Goal: Navigation & Orientation: Find specific page/section

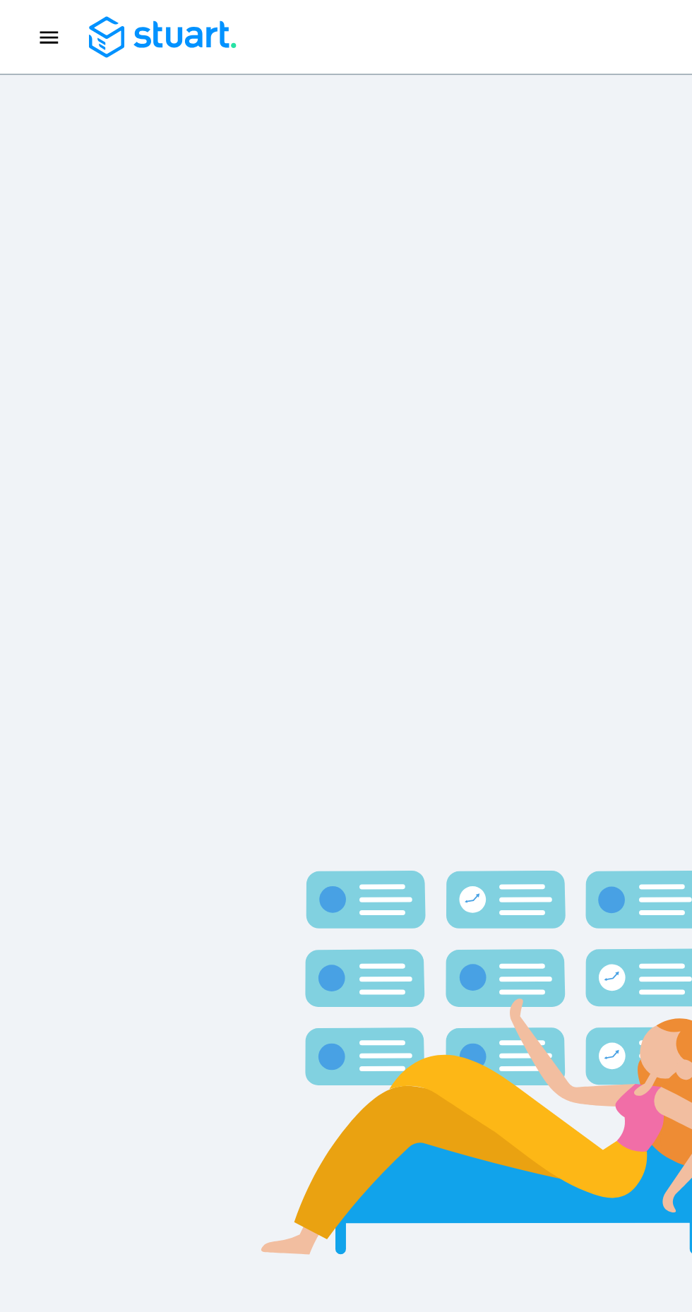
click at [18, 11] on div at bounding box center [346, 23] width 658 height 26
click at [30, 23] on icon "Navigation menu" at bounding box center [30, 23] width 11 height 8
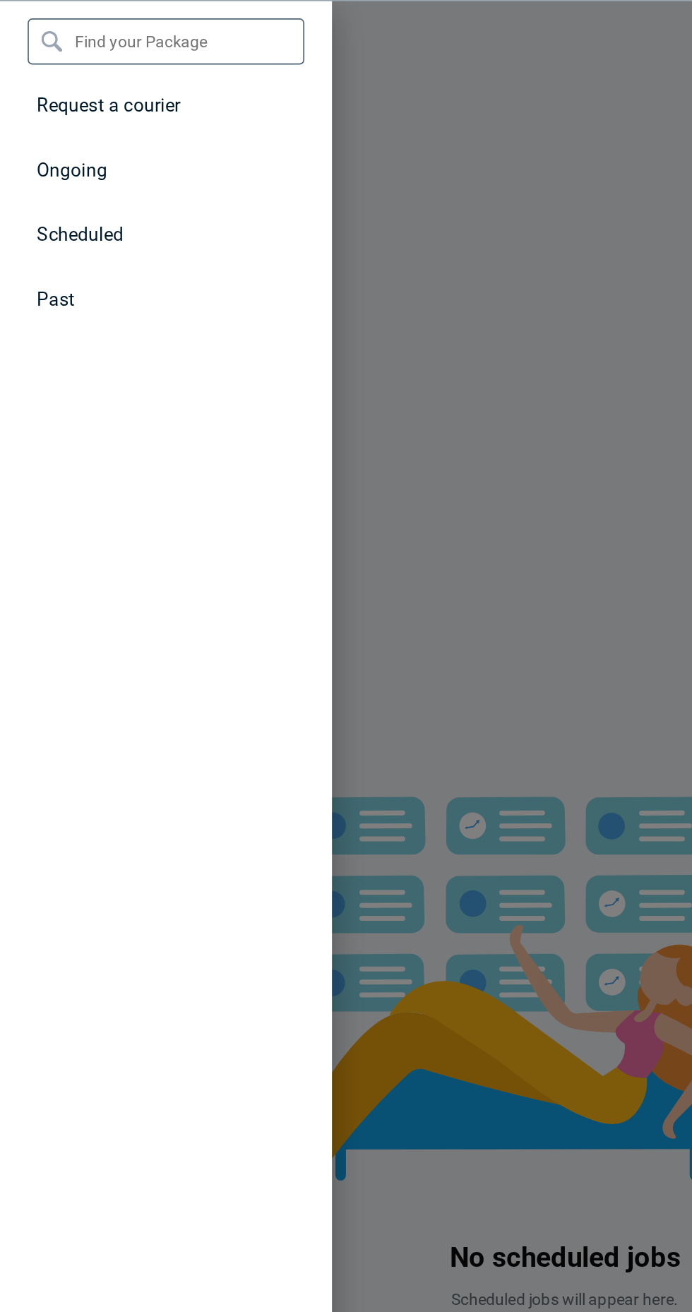
click at [71, 193] on span "Scheduled" at bounding box center [49, 188] width 53 height 13
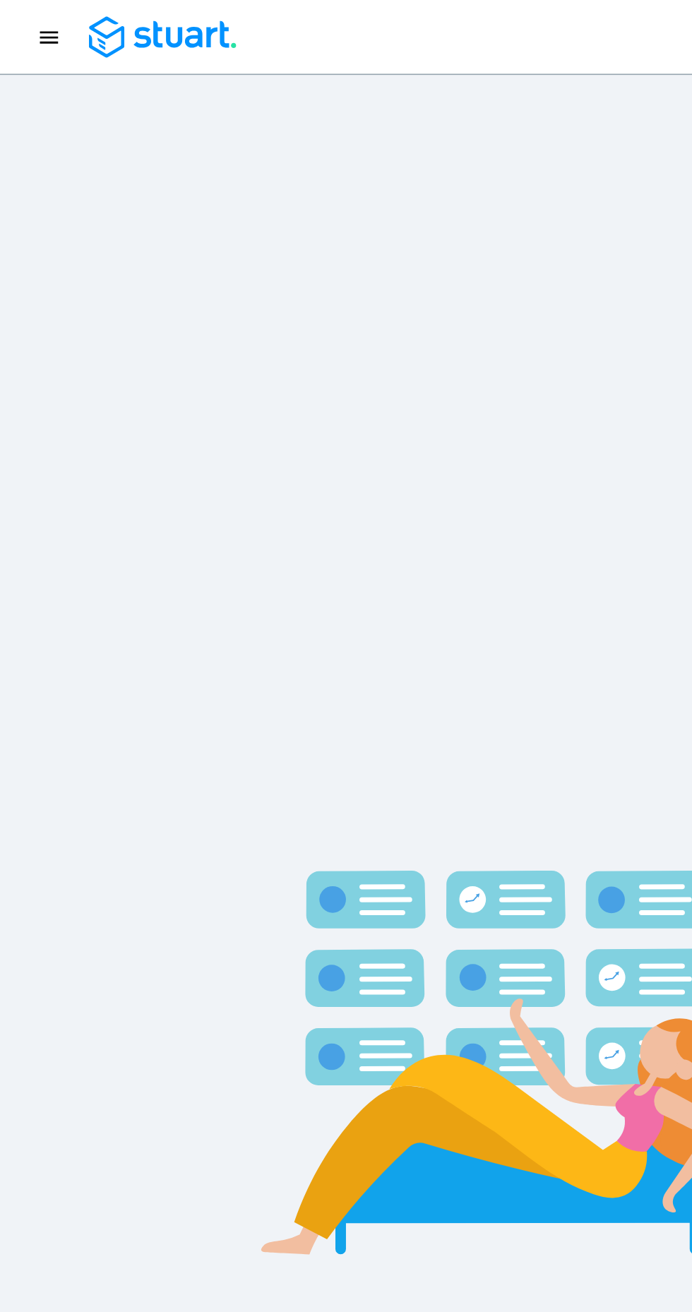
click at [26, 21] on icon "Navigation menu" at bounding box center [30, 23] width 15 height 15
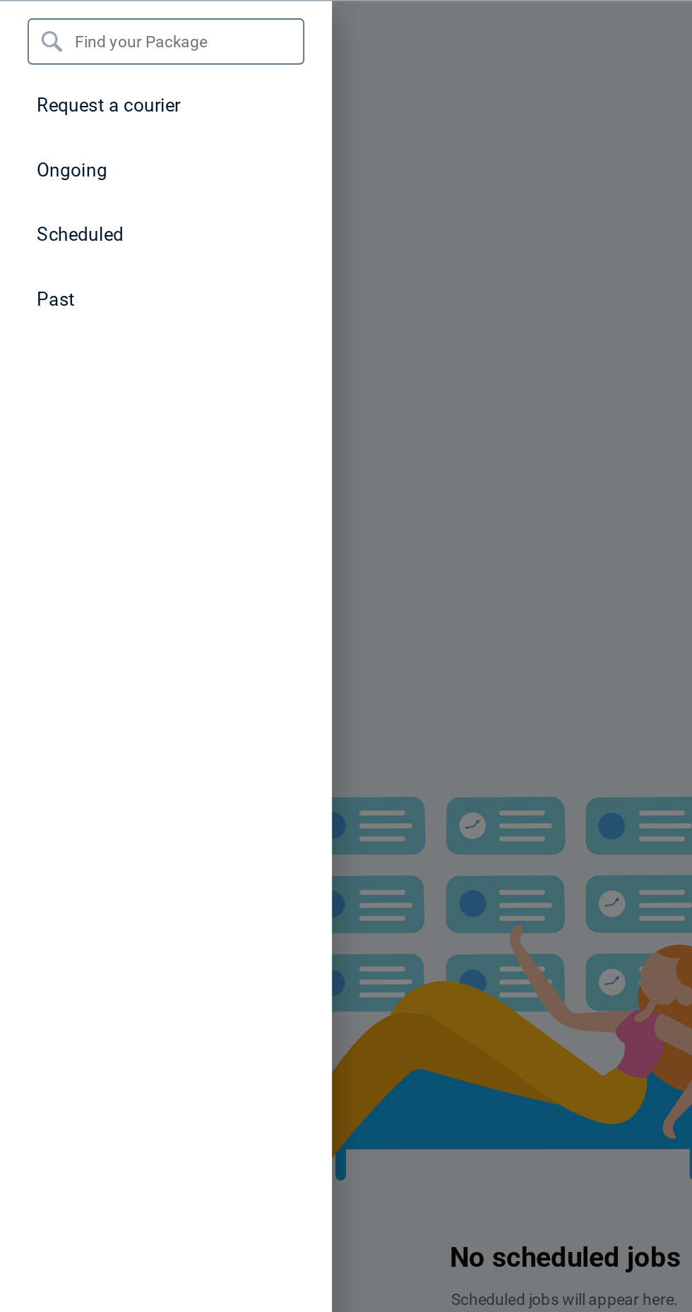
click at [56, 155] on span "Ongoing" at bounding box center [44, 149] width 43 height 13
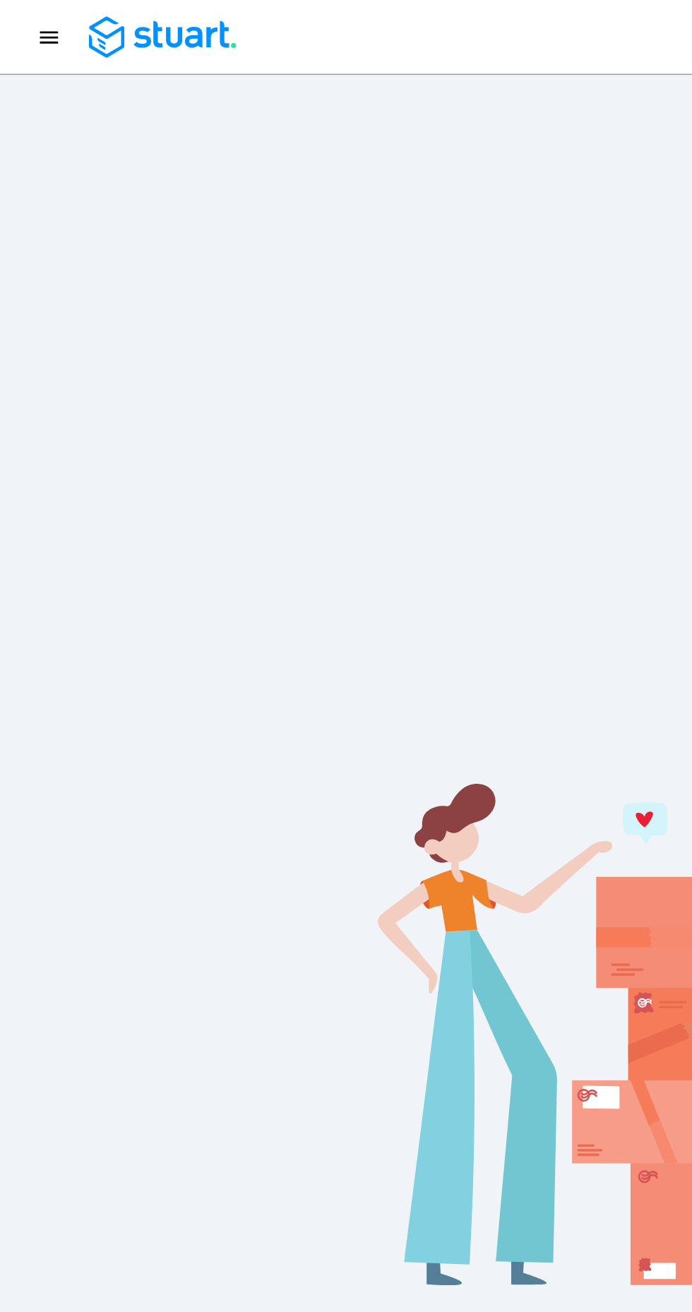
click at [19, 14] on div at bounding box center [346, 23] width 658 height 26
click at [27, 23] on icon "Navigation menu" at bounding box center [30, 23] width 15 height 15
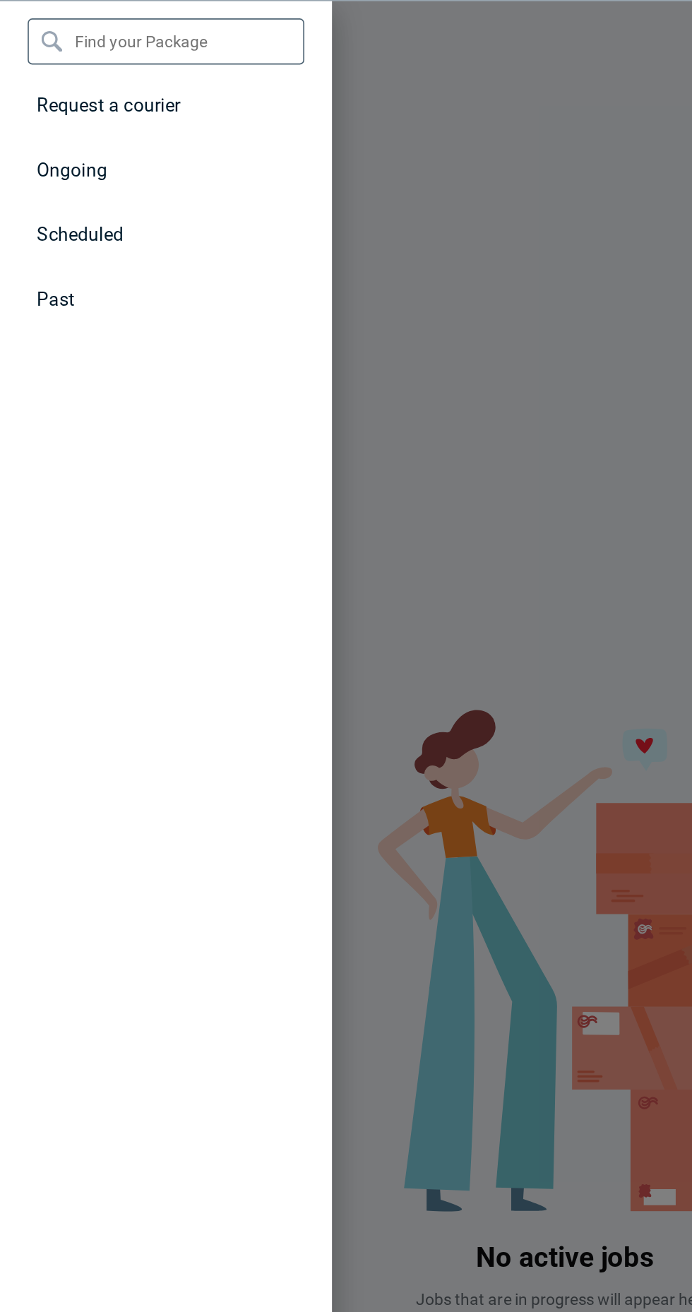
click at [76, 114] on span "Request a courier" at bounding box center [67, 109] width 88 height 13
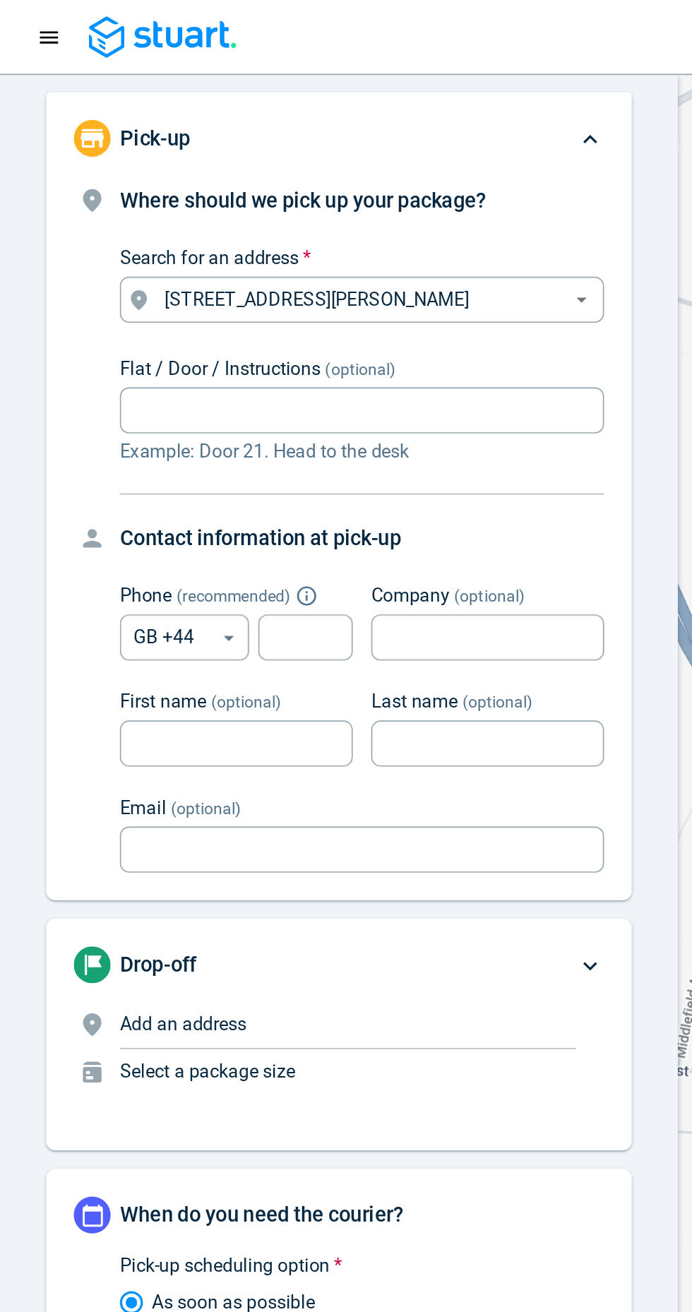
click at [32, 23] on icon "Navigation menu" at bounding box center [30, 23] width 15 height 15
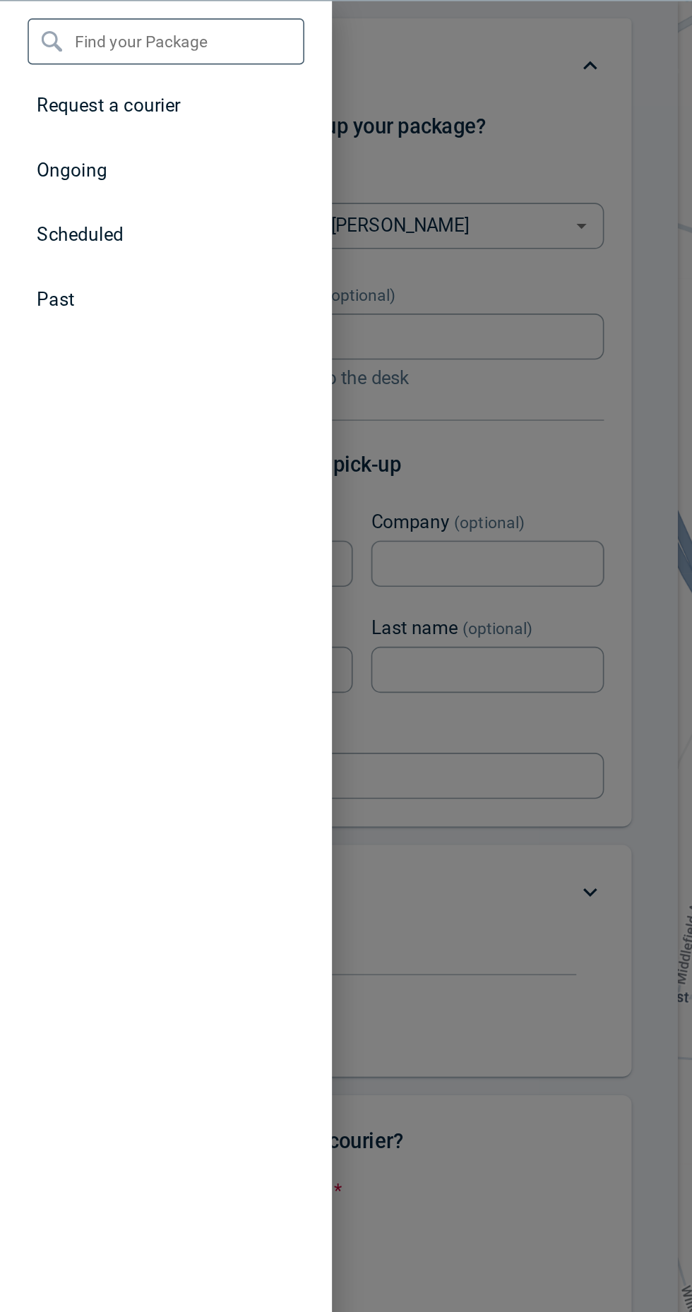
click at [61, 188] on span "Scheduled" at bounding box center [49, 188] width 53 height 13
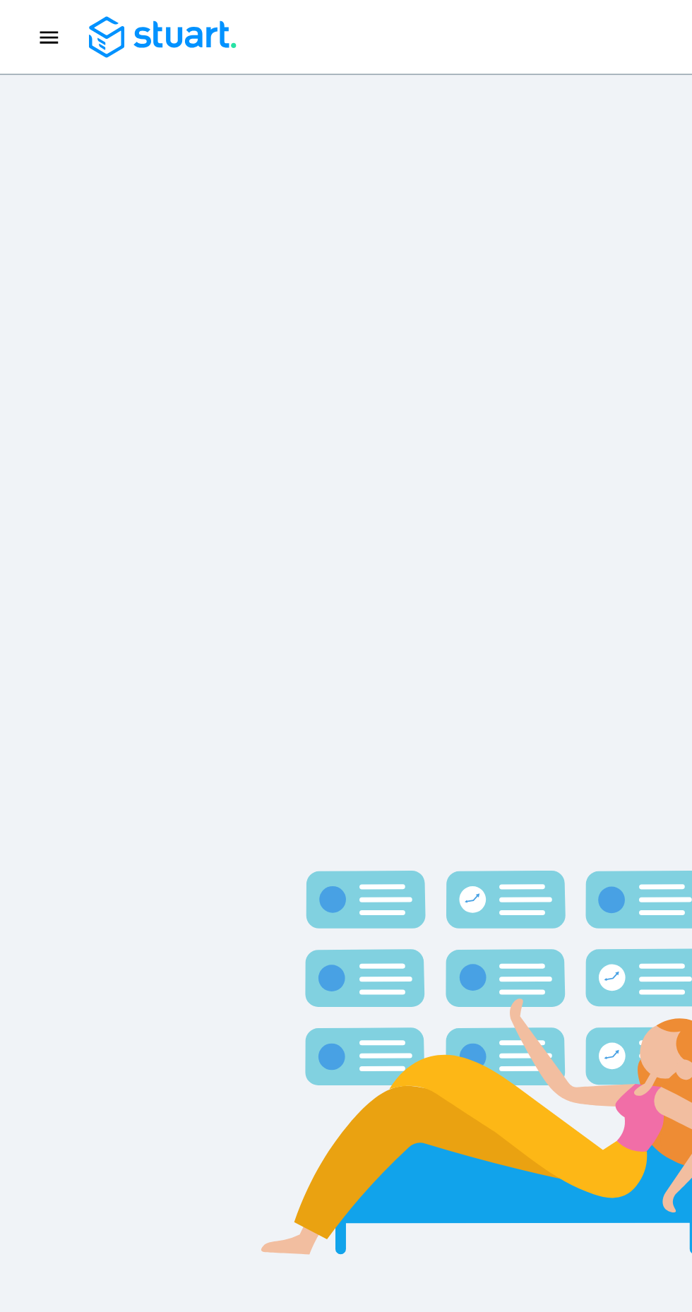
click at [44, 10] on link at bounding box center [94, 23] width 102 height 26
click at [28, 26] on icon "Navigation menu" at bounding box center [30, 23] width 11 height 8
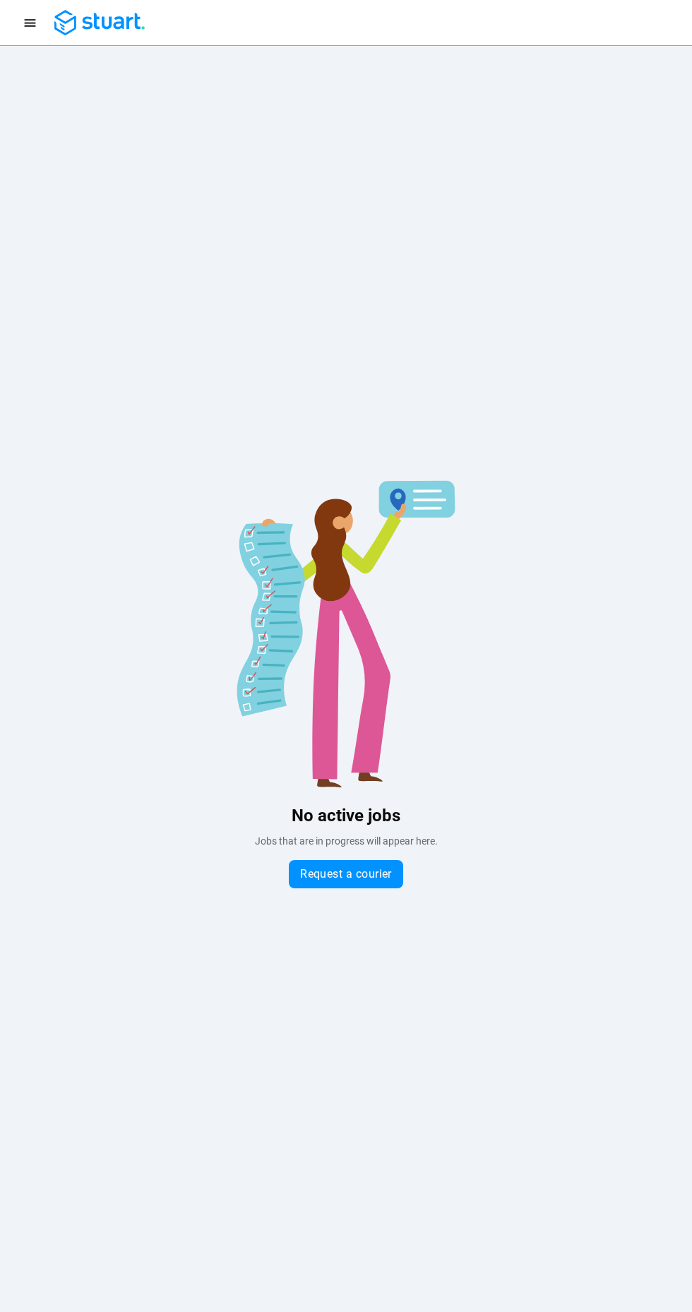
click at [30, 23] on icon "Navigation menu" at bounding box center [30, 23] width 11 height 8
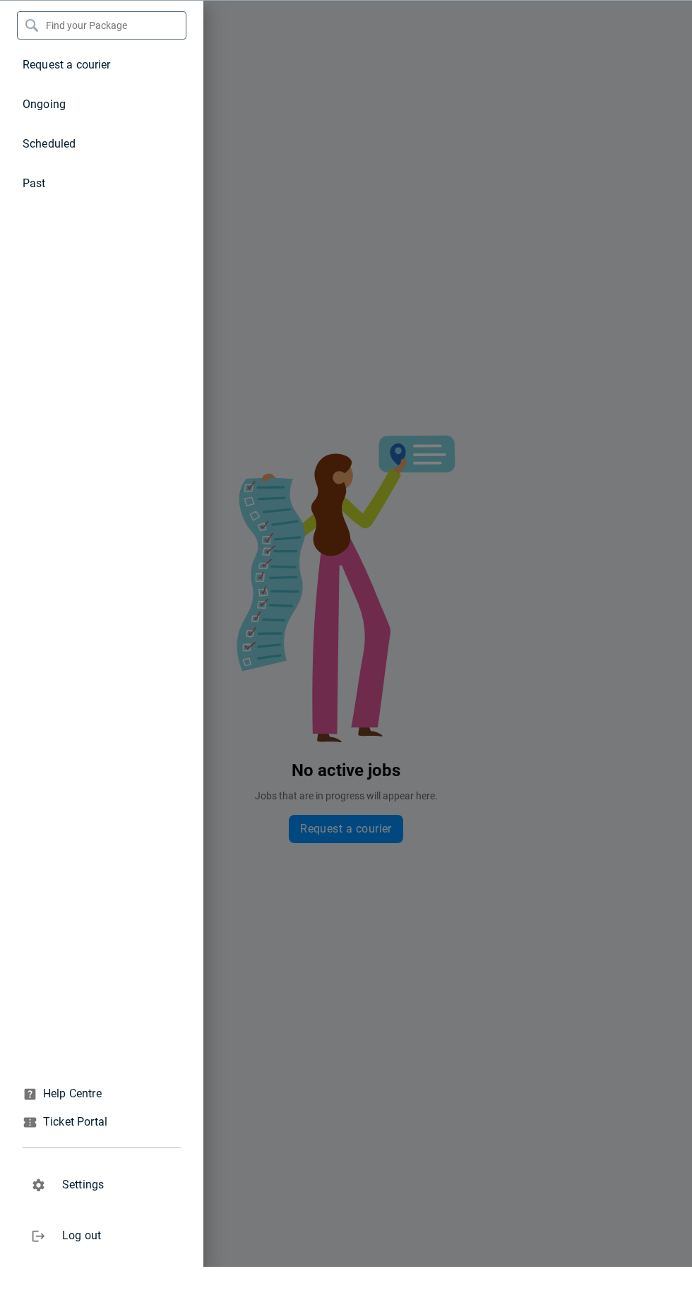
click at [61, 197] on p "Scheduled" at bounding box center [49, 189] width 53 height 17
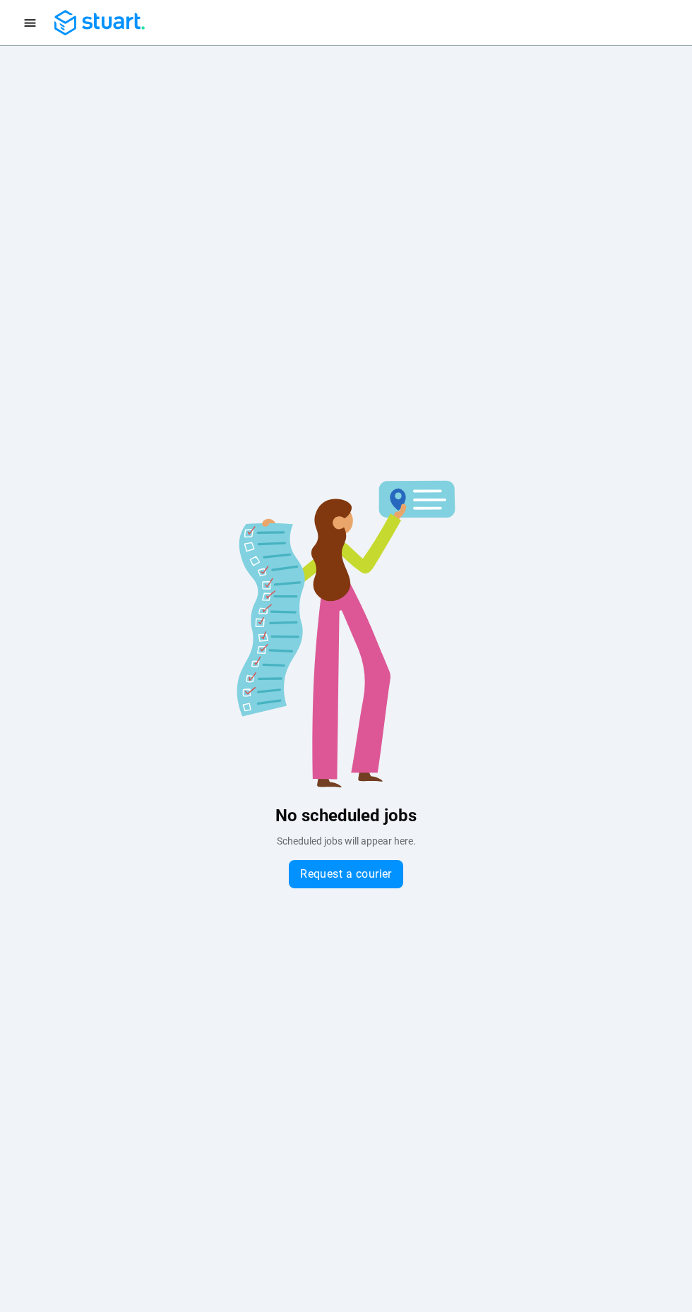
click at [30, 23] on icon "Navigation menu" at bounding box center [30, 23] width 11 height 8
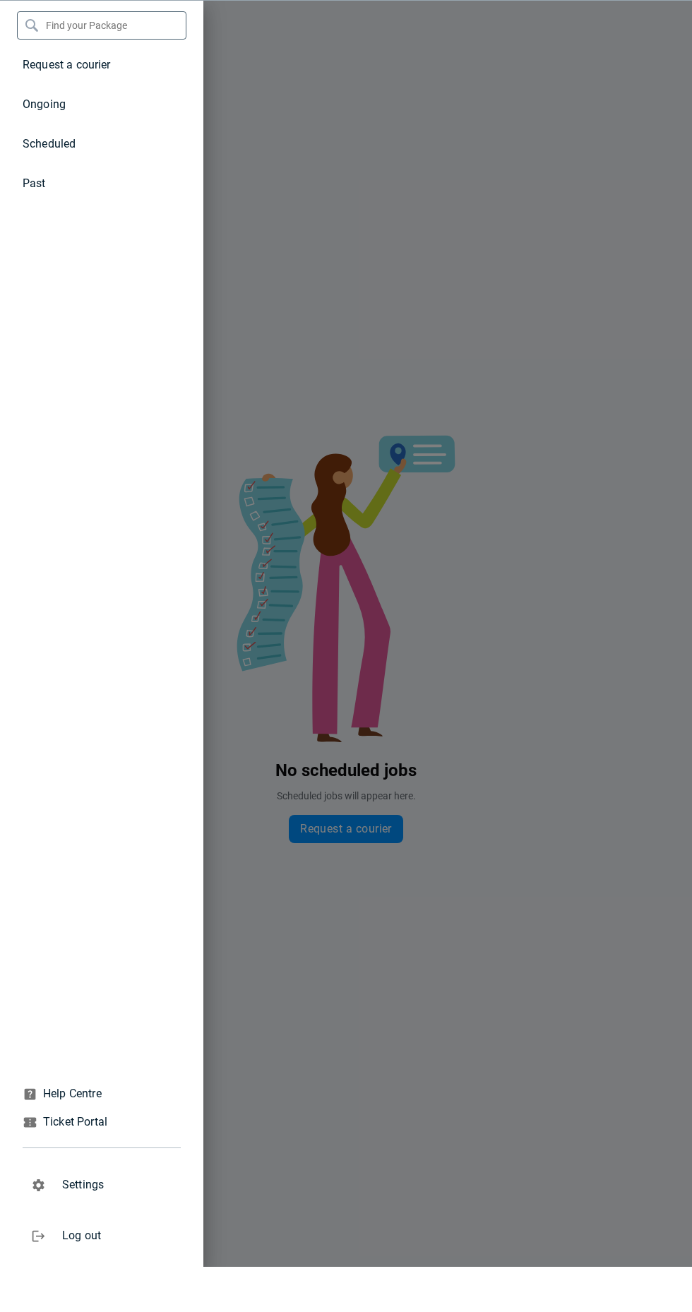
click at [48, 236] on li "Past" at bounding box center [101, 229] width 203 height 40
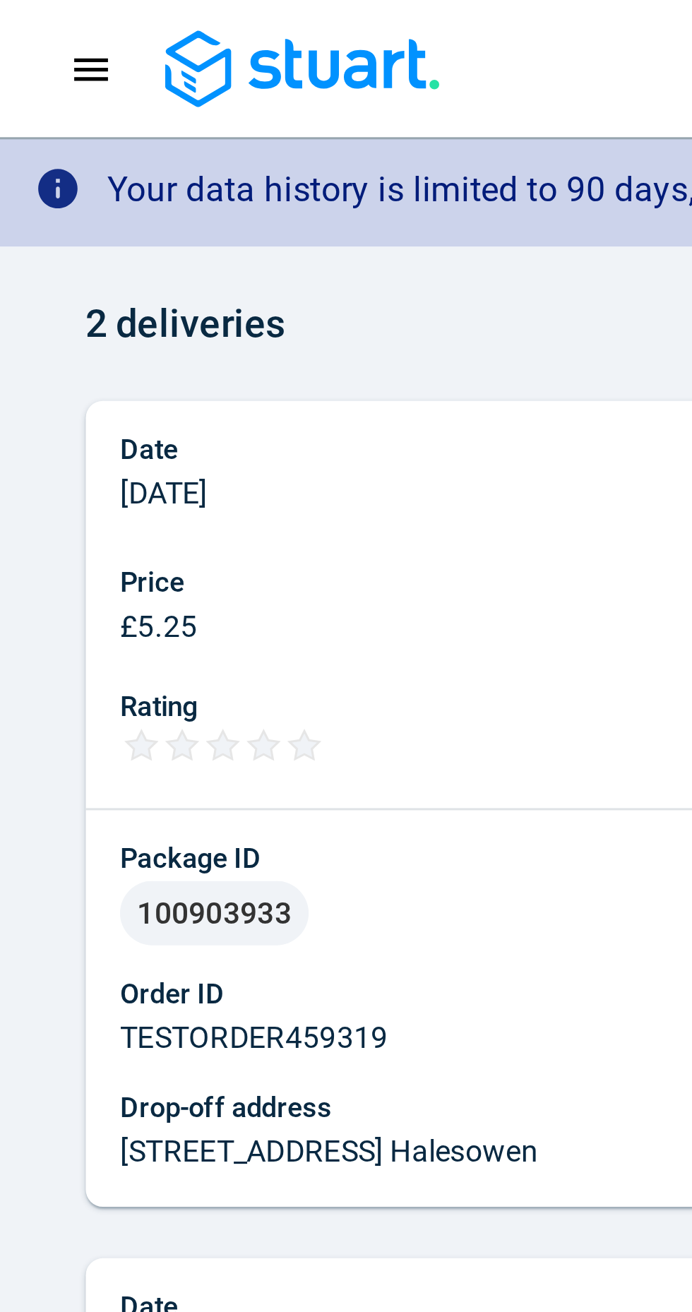
click at [25, 30] on button "Navigation menu" at bounding box center [30, 23] width 26 height 26
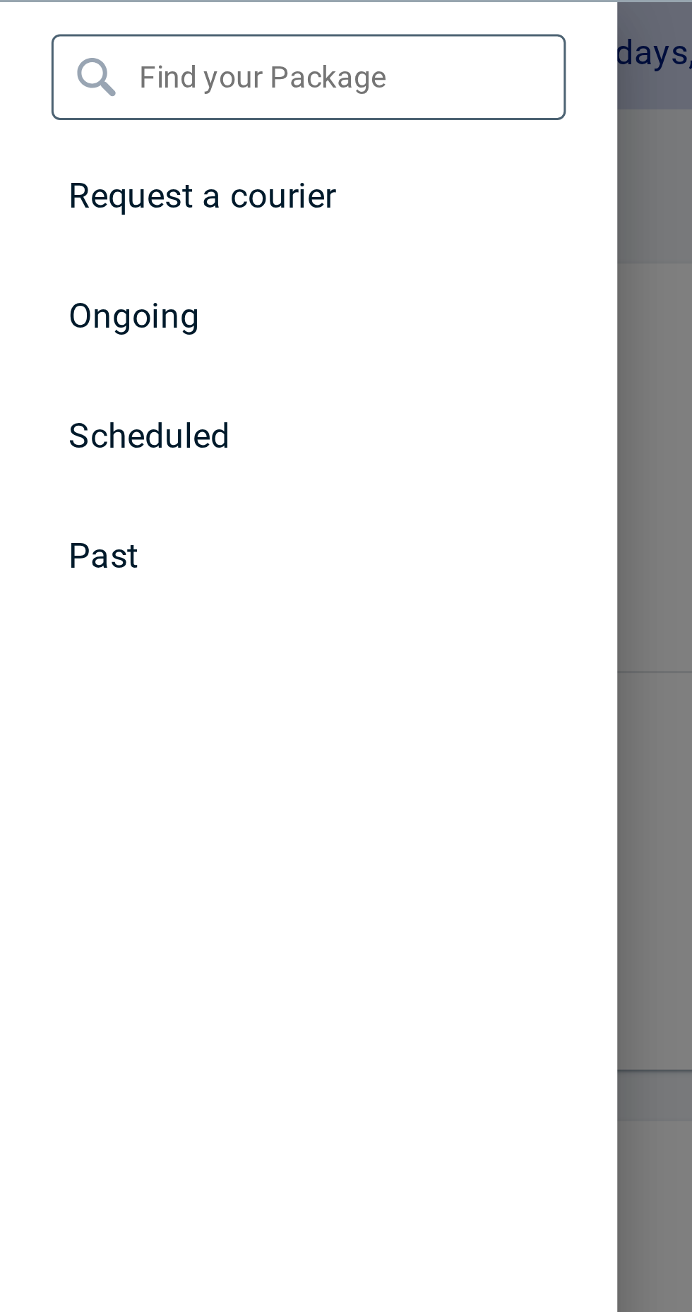
click at [53, 192] on span "Scheduled" at bounding box center [49, 188] width 53 height 13
